Goal: Information Seeking & Learning: Learn about a topic

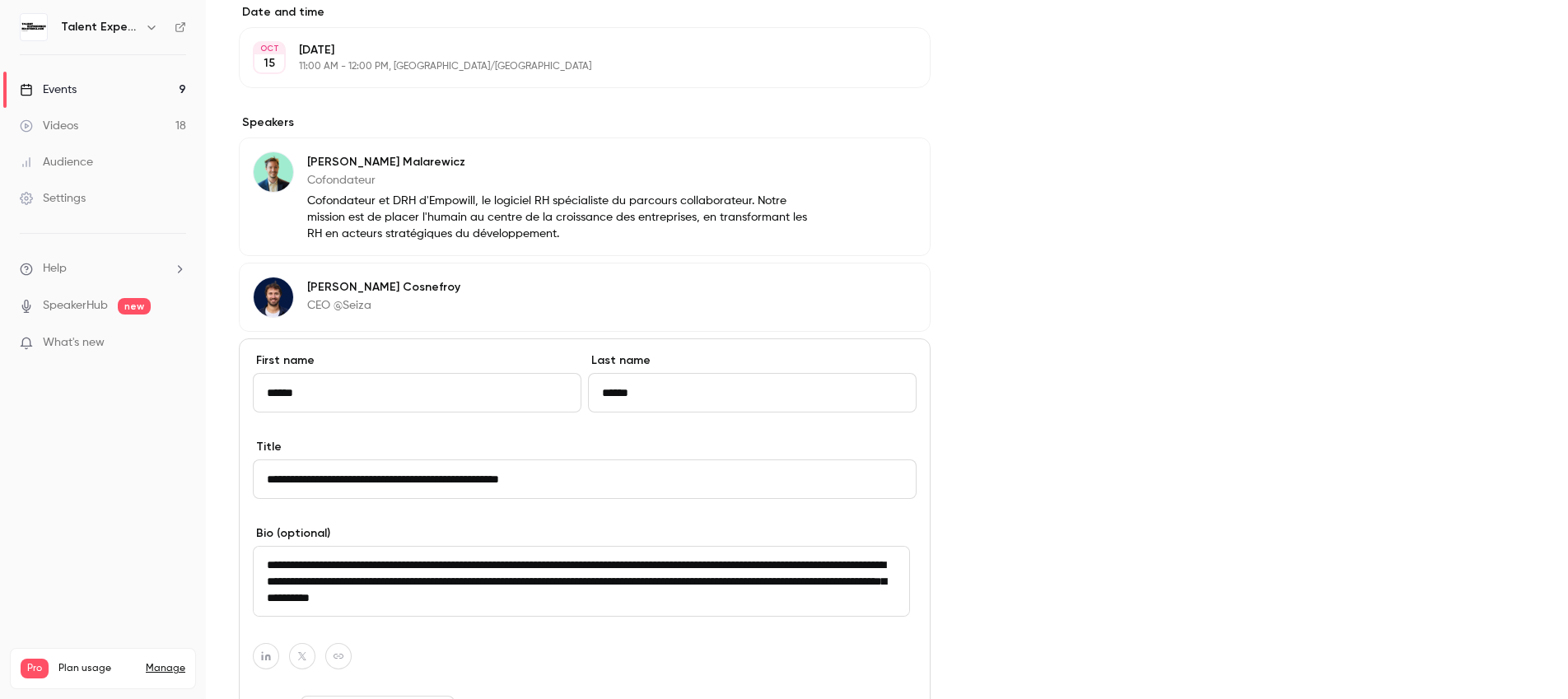
scroll to position [518, 0]
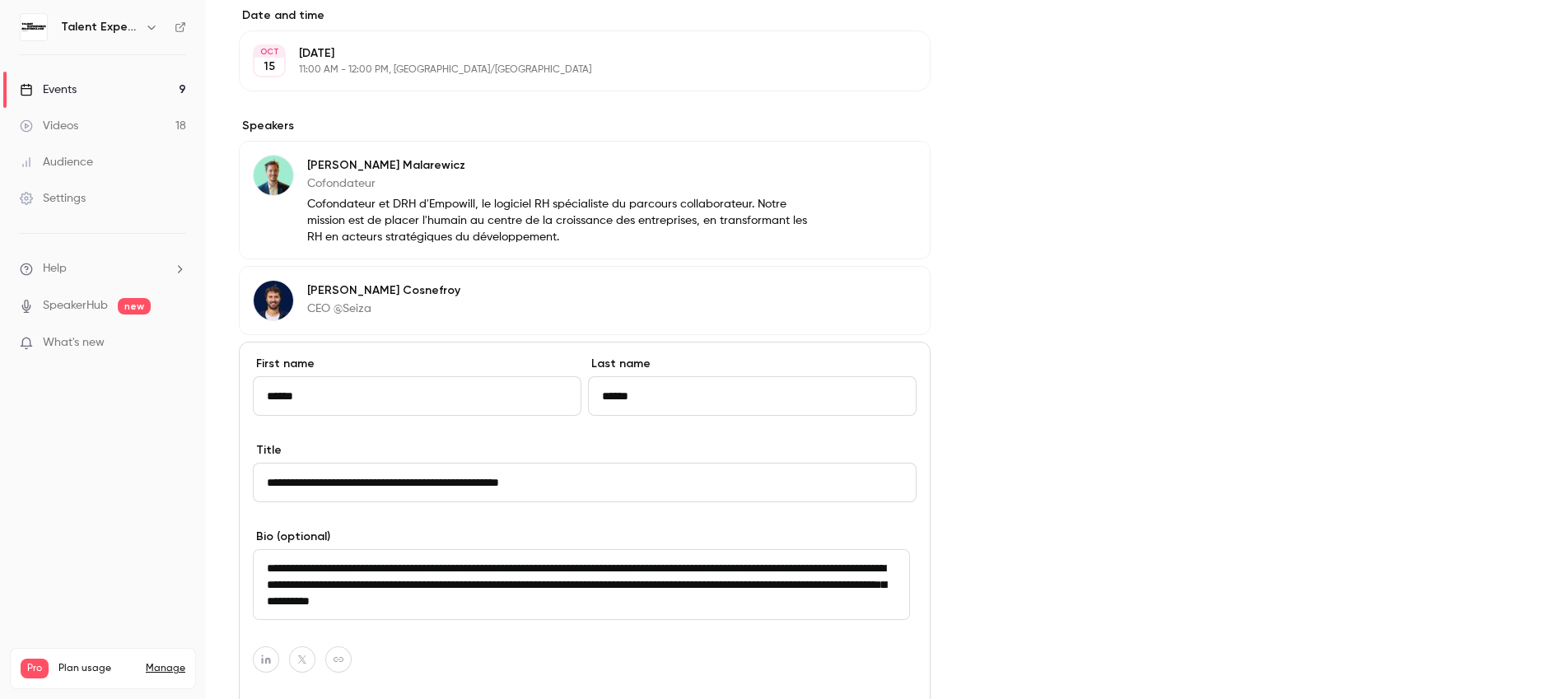
click at [145, 37] on div "Talent Experience Masterclass" at bounding box center [103, 27] width 166 height 28
click at [149, 33] on icon "button" at bounding box center [151, 27] width 13 height 13
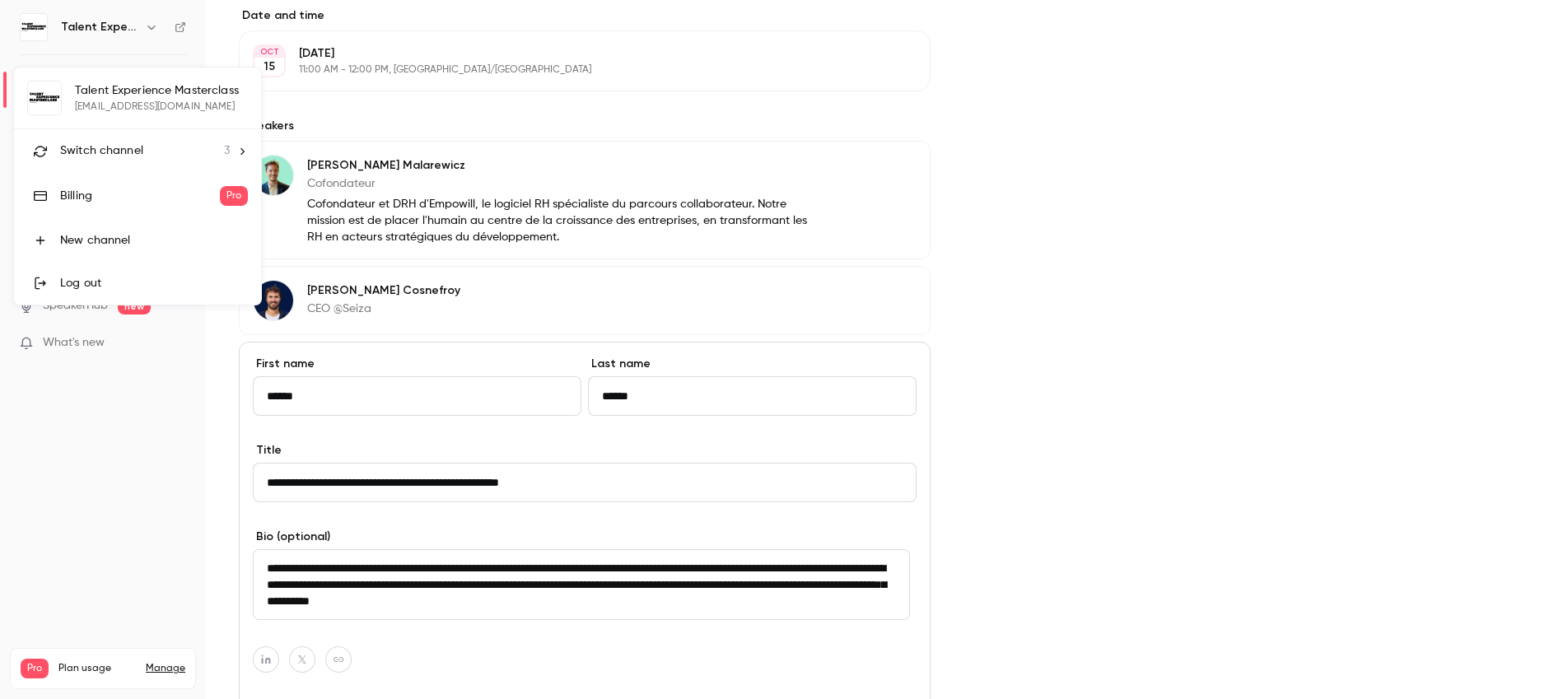
click at [177, 159] on div "Switch channel 3" at bounding box center [144, 150] width 169 height 18
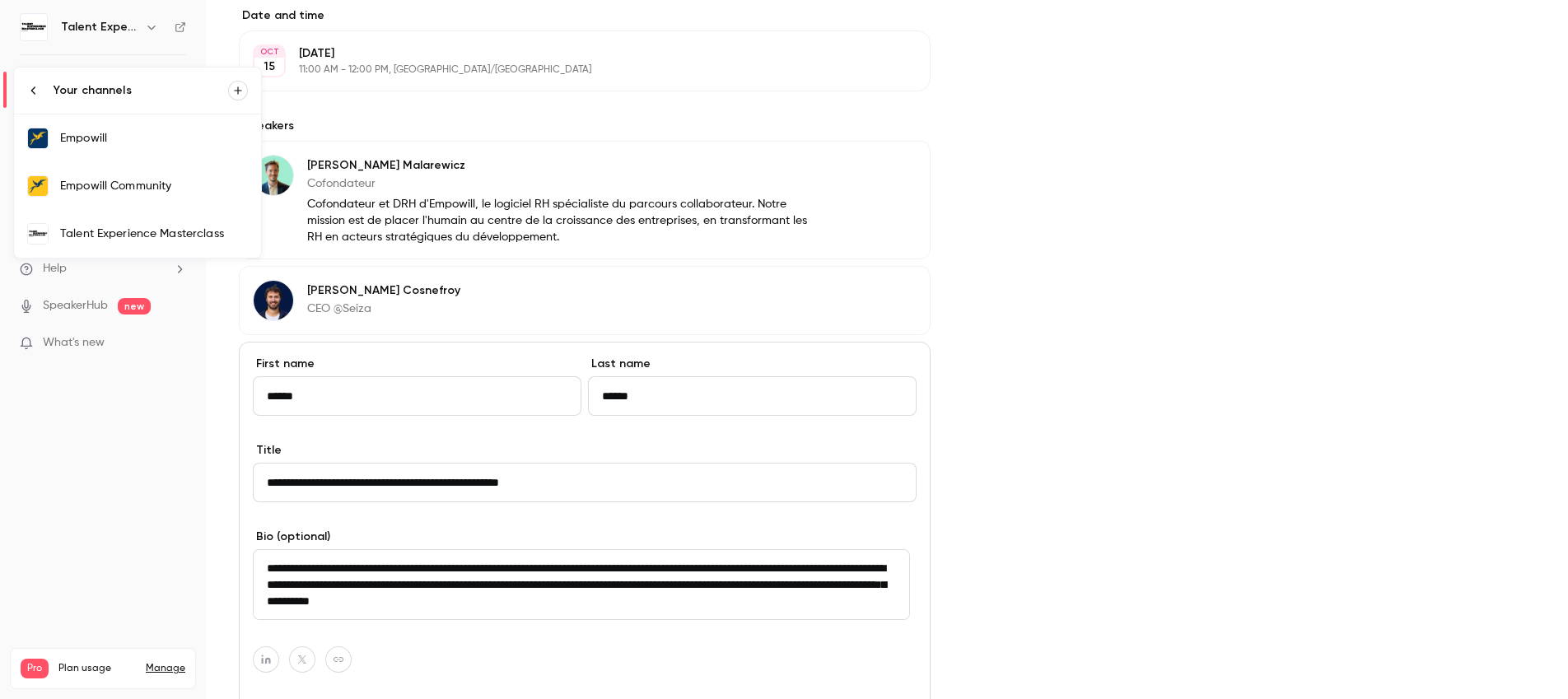
click at [138, 234] on div "Talent Experience Masterclass" at bounding box center [153, 234] width 188 height 17
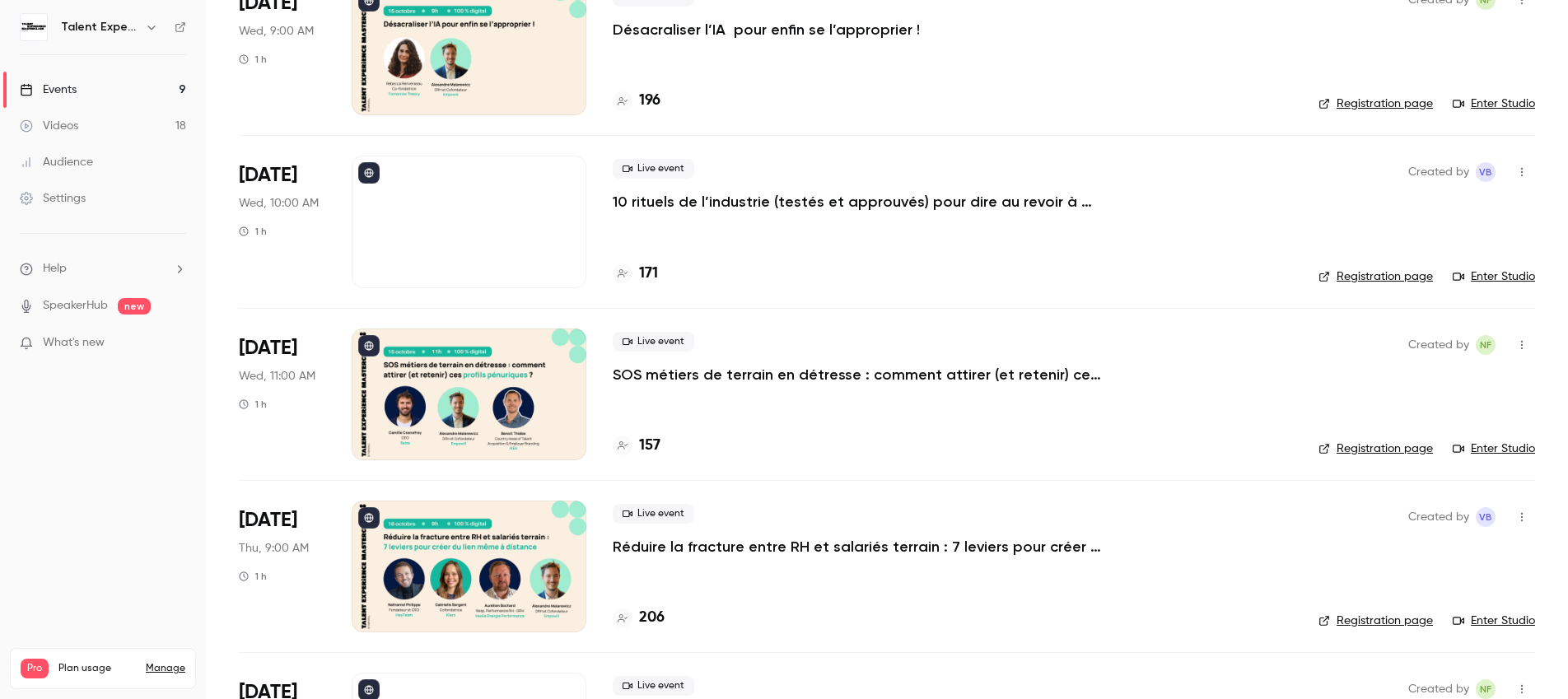
scroll to position [167, 0]
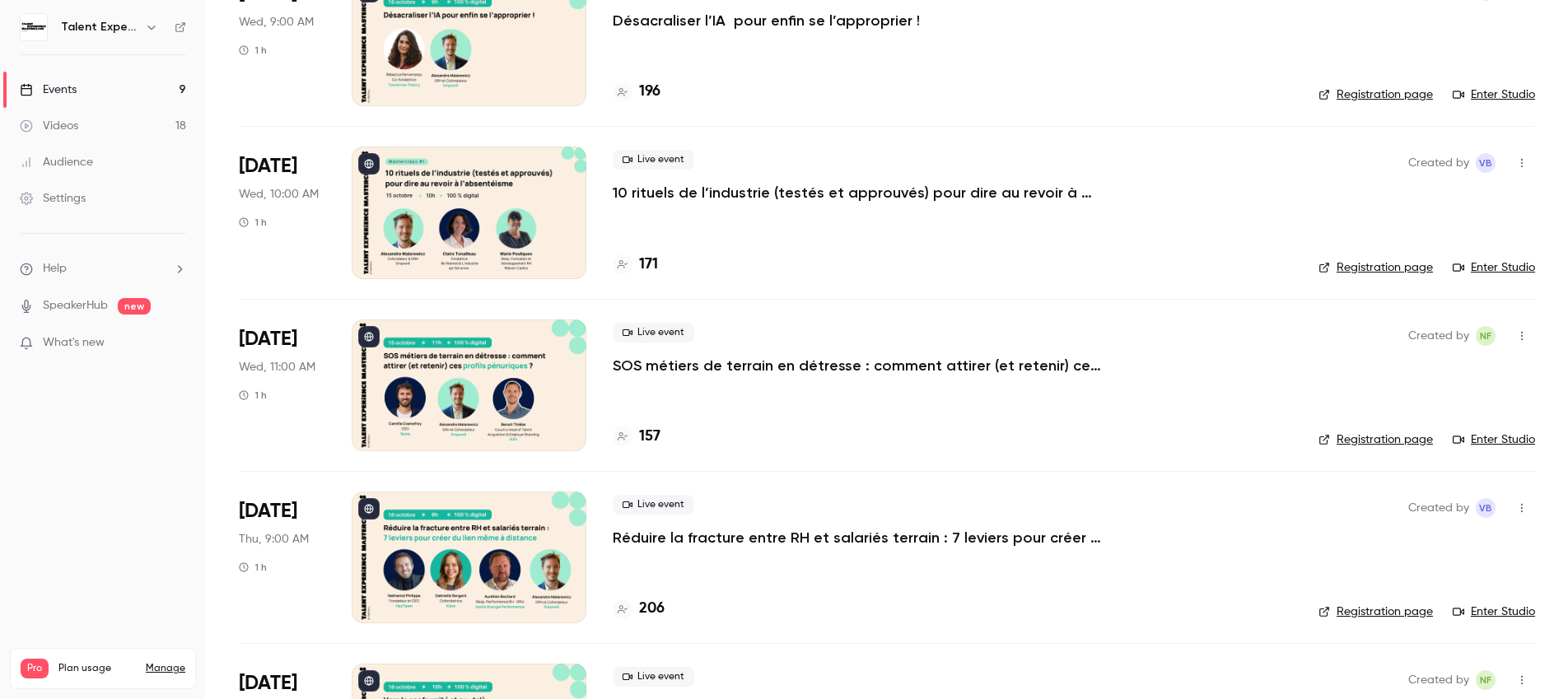
click at [747, 533] on p "Réduire la fracture entre RH et salariés terrain : 7 leviers pour créer du lien…" at bounding box center [860, 537] width 494 height 20
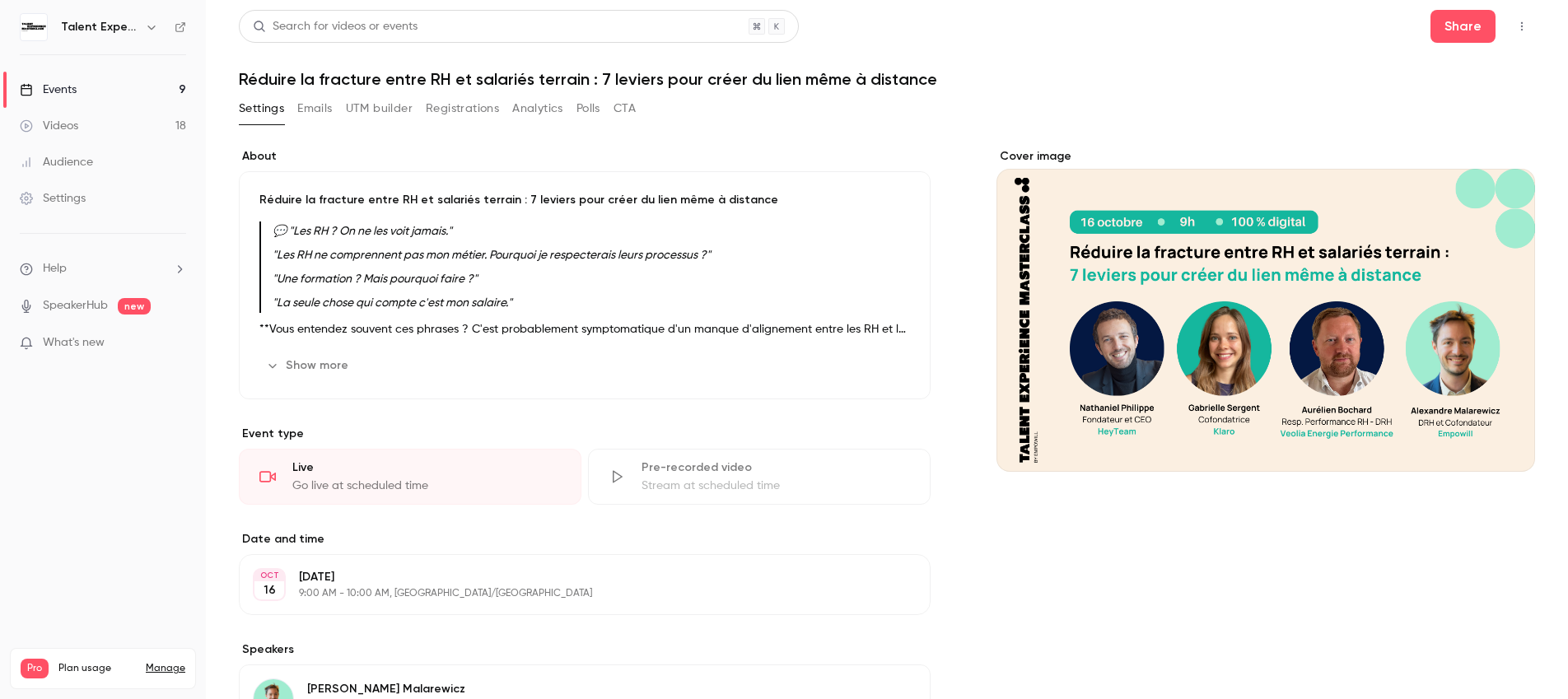
click at [541, 79] on h1 "Réduire la fracture entre RH et salariés terrain : 7 leviers pour créer du lien…" at bounding box center [887, 78] width 1296 height 20
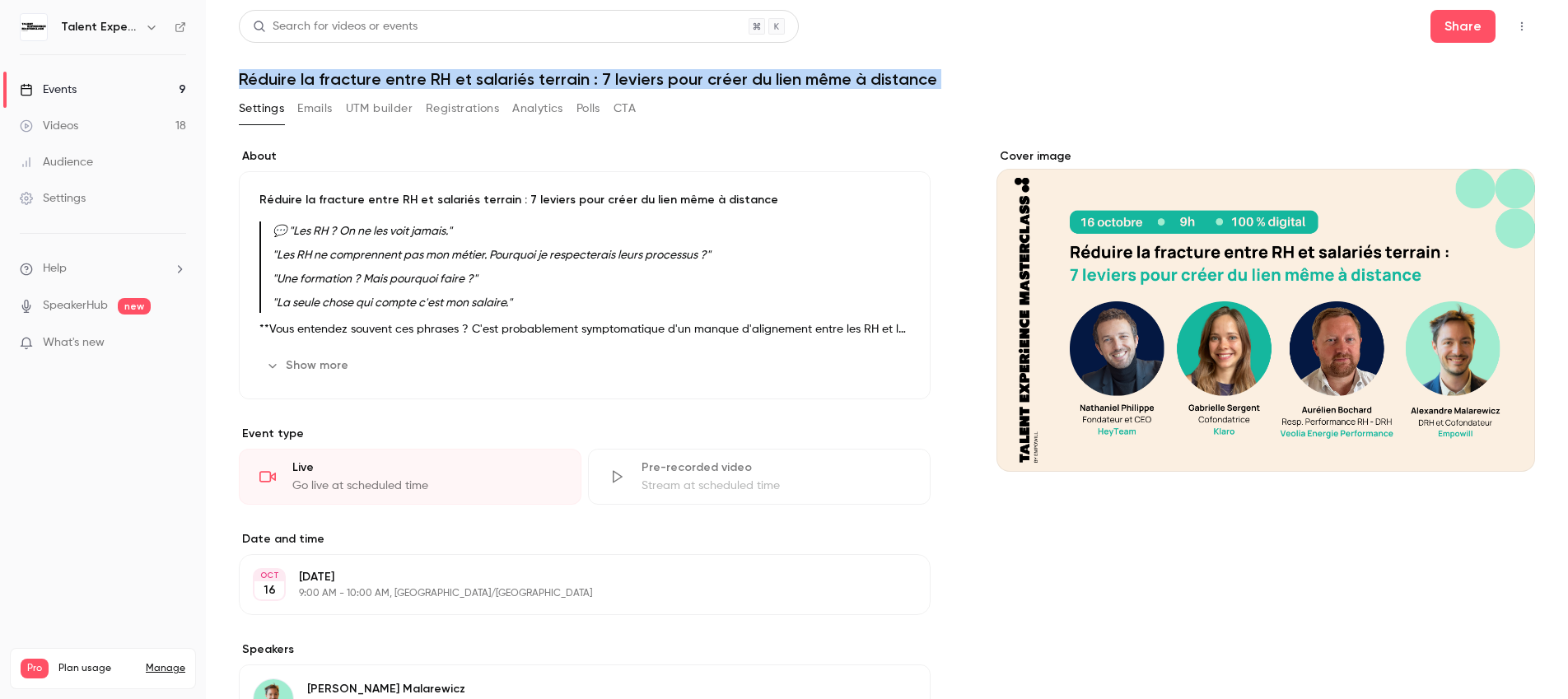
click at [541, 79] on h1 "Réduire la fracture entre RH et salariés terrain : 7 leviers pour créer du lien…" at bounding box center [887, 78] width 1296 height 20
copy div "Réduire la fracture entre RH et salariés terrain : 7 leviers pour créer du lien…"
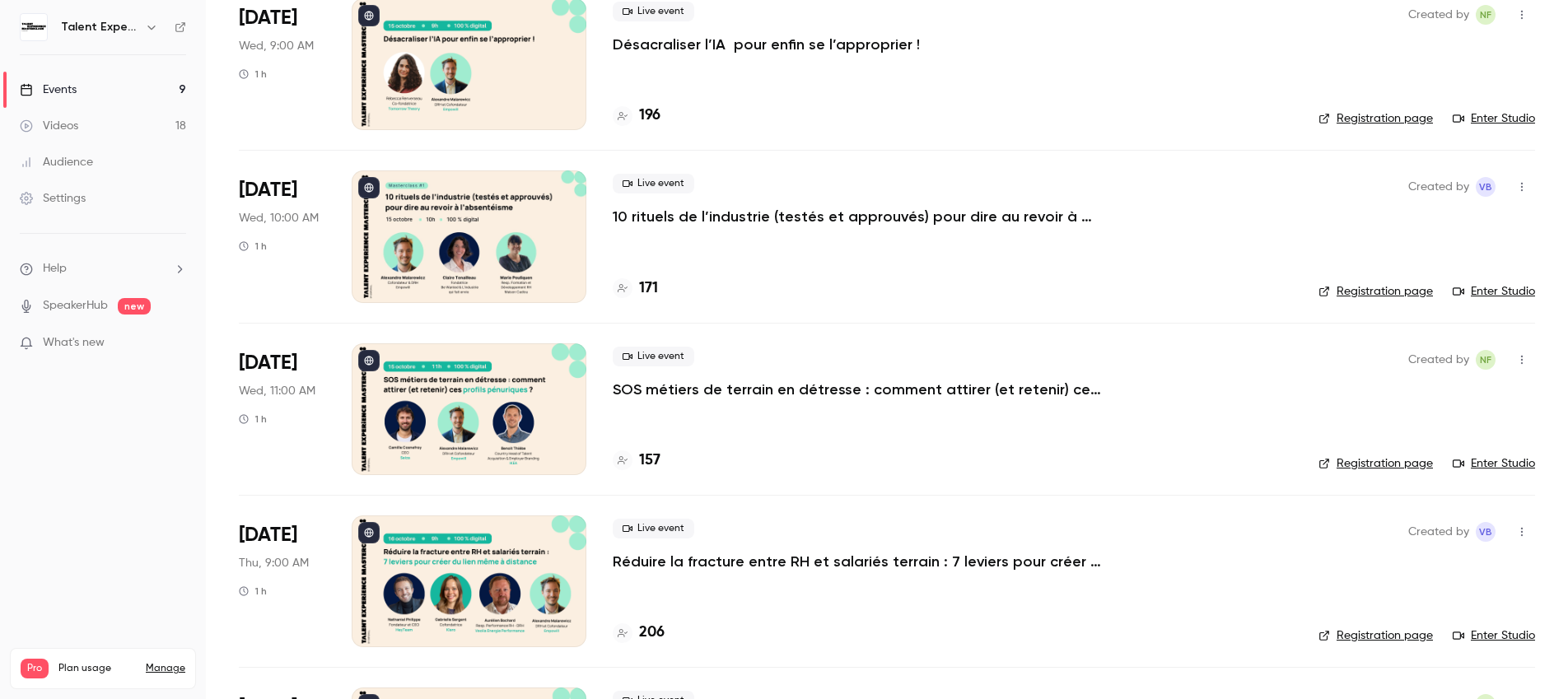
scroll to position [140, 0]
